Goal: Find specific page/section: Find specific page/section

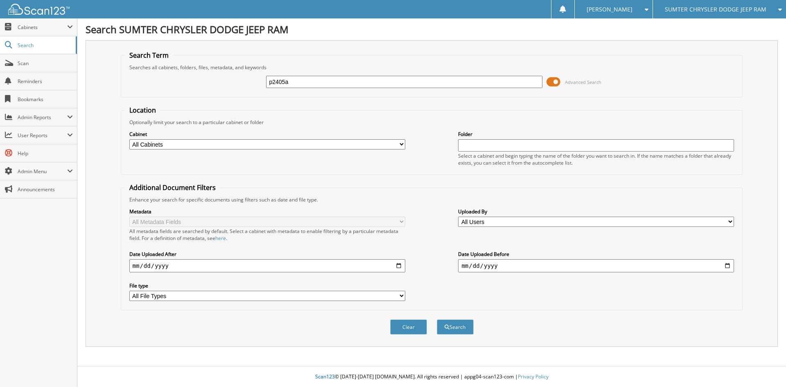
type input "p2405a"
click at [437, 319] on button "Search" at bounding box center [455, 326] width 37 height 15
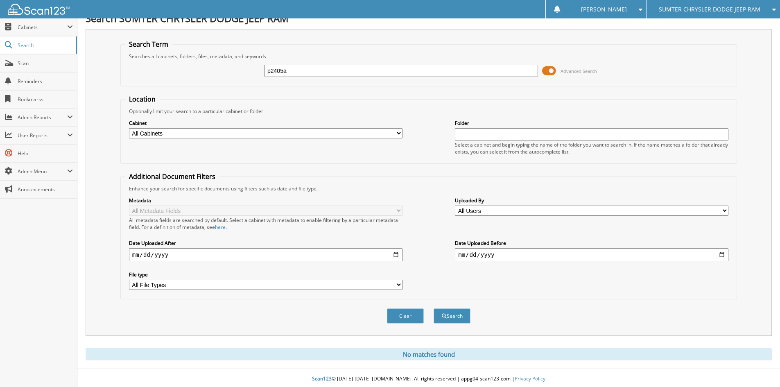
scroll to position [14, 0]
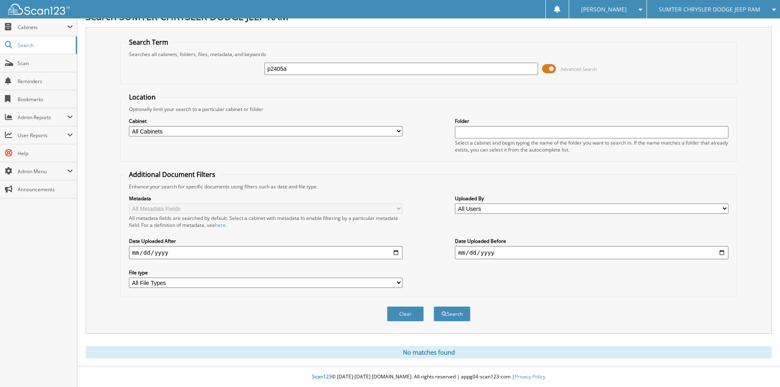
click at [293, 70] on input "p2405a" at bounding box center [400, 69] width 273 height 12
click at [669, 9] on span "SUMTER CHRYSLER DODGE JEEP RAM" at bounding box center [710, 9] width 102 height 5
click at [671, 43] on link "Nissan of Orangeburg" at bounding box center [713, 40] width 133 height 14
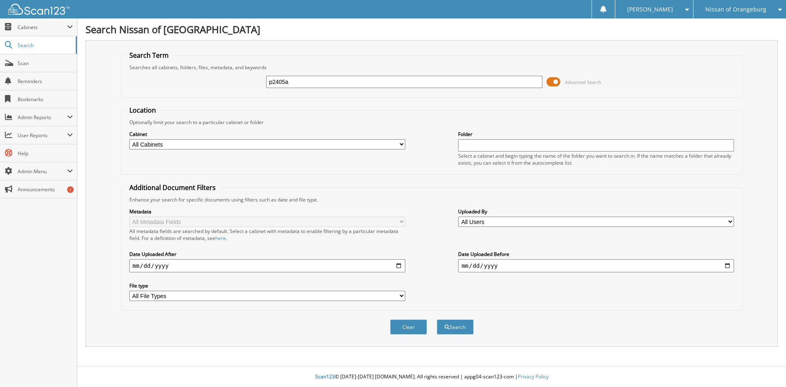
type input "p2405a"
click at [437, 319] on button "Search" at bounding box center [455, 326] width 37 height 15
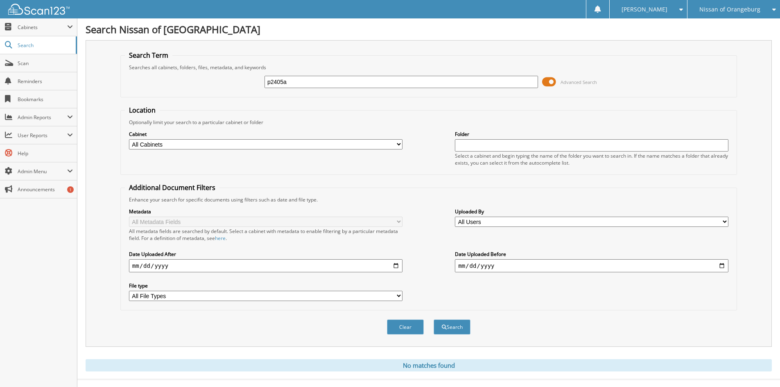
click at [734, 10] on span "Nissan of Orangeburg" at bounding box center [729, 9] width 61 height 5
click at [723, 61] on link "SUMTER CHRYSLER DODGE JEEP RAM" at bounding box center [733, 58] width 93 height 22
